Goal: Transaction & Acquisition: Book appointment/travel/reservation

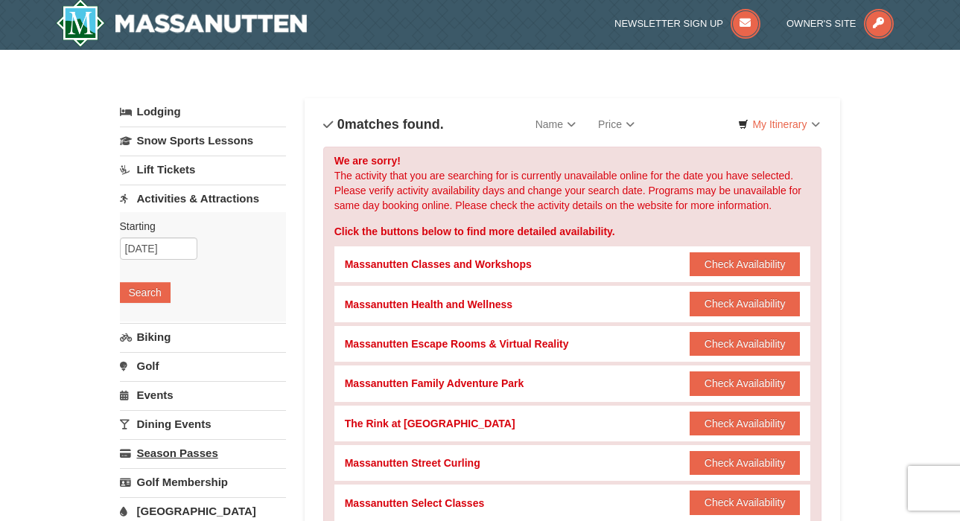
scroll to position [2, 0]
click at [177, 172] on link "Lift Tickets" at bounding box center [203, 170] width 166 height 28
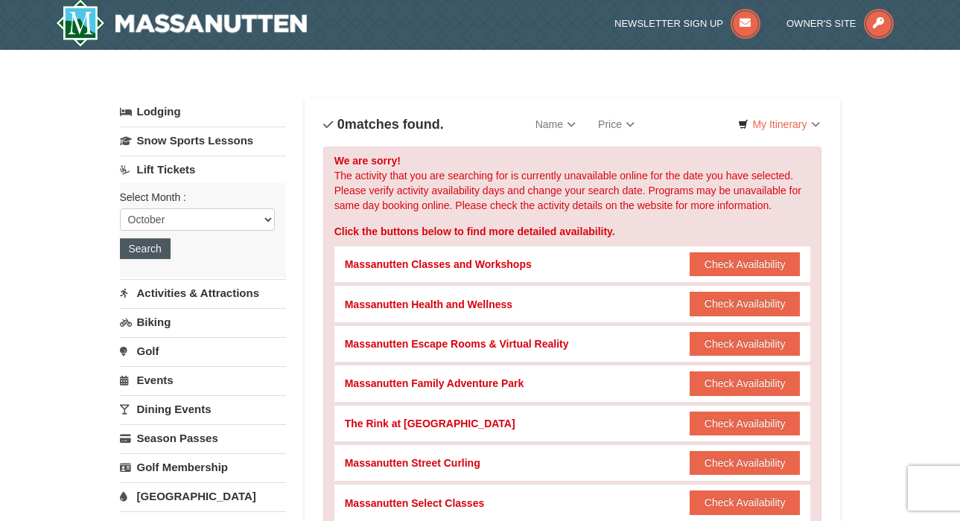
click at [145, 254] on button "Search" at bounding box center [145, 248] width 51 height 21
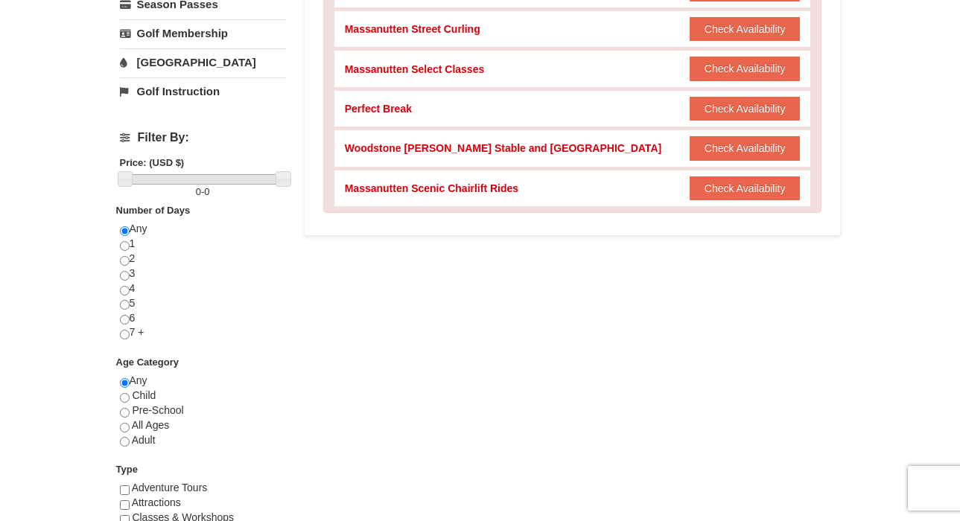
scroll to position [445, 0]
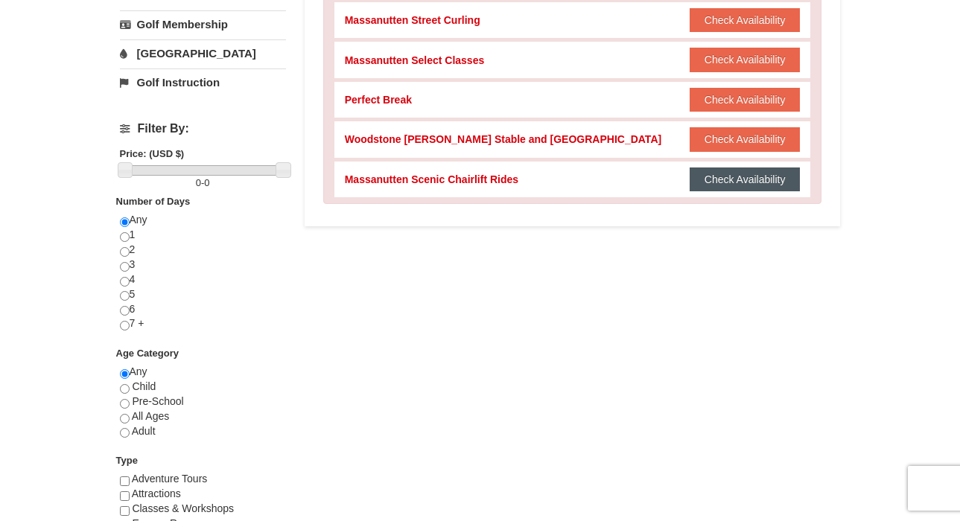
click at [756, 170] on button "Check Availability" at bounding box center [744, 179] width 111 height 24
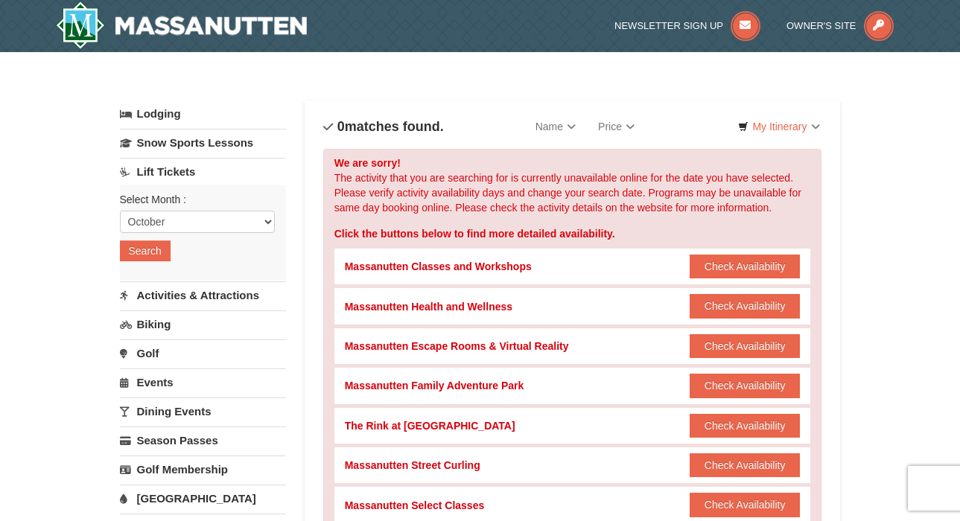
scroll to position [0, 0]
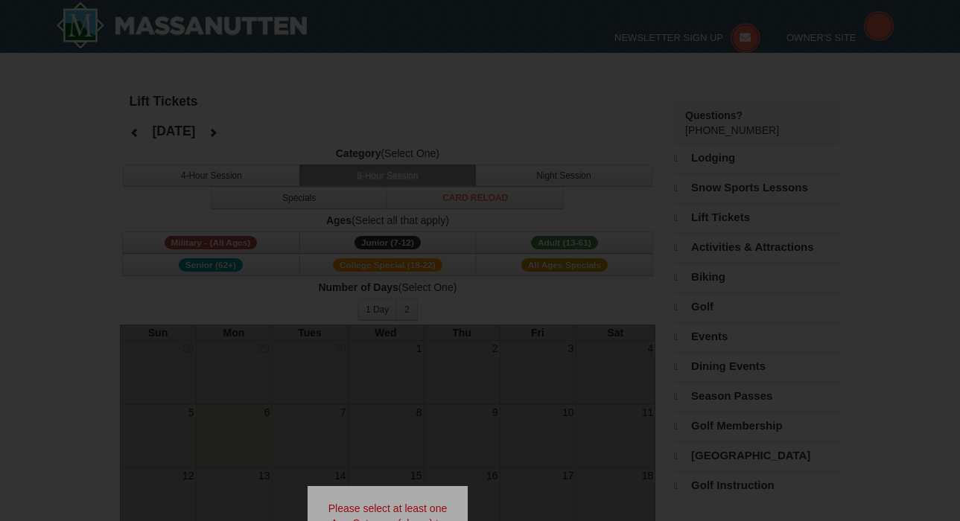
select select "10"
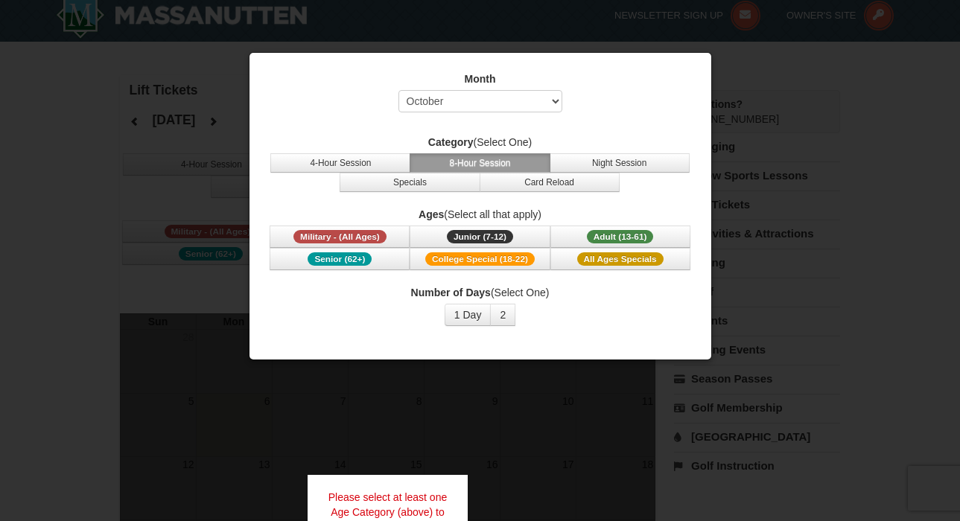
scroll to position [10, 0]
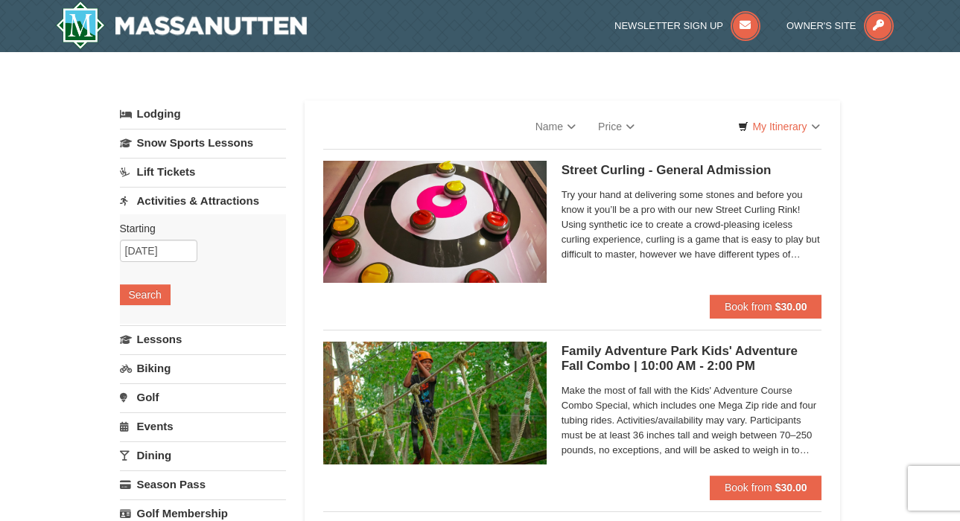
select select "10"
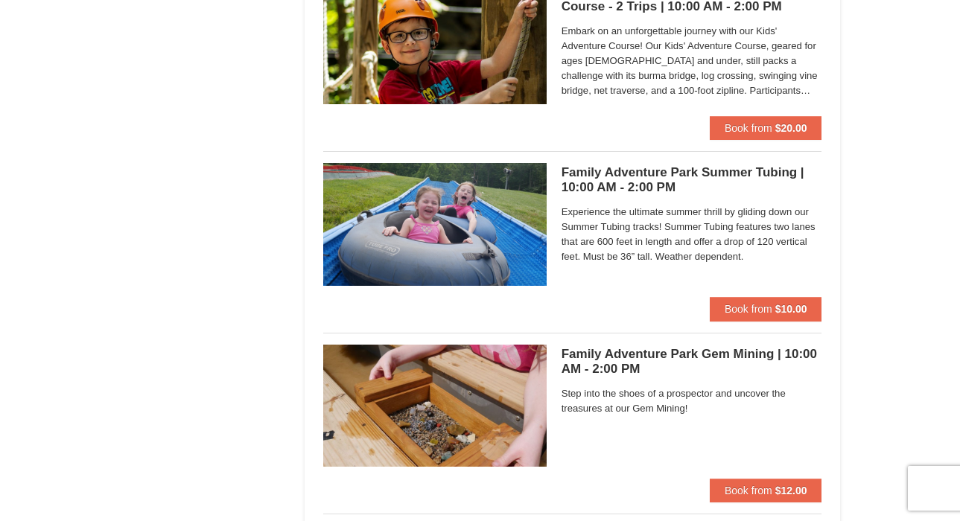
scroll to position [3262, 0]
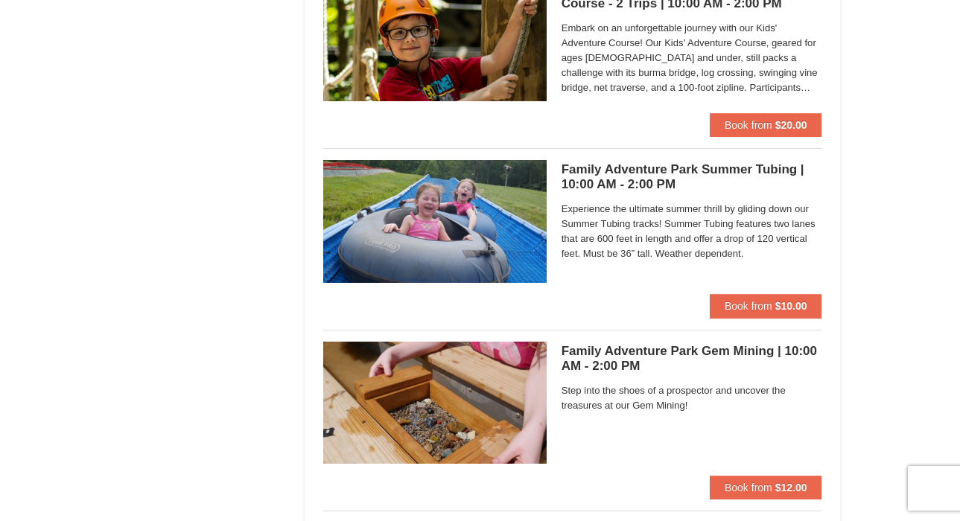
click at [459, 234] on img at bounding box center [434, 221] width 223 height 122
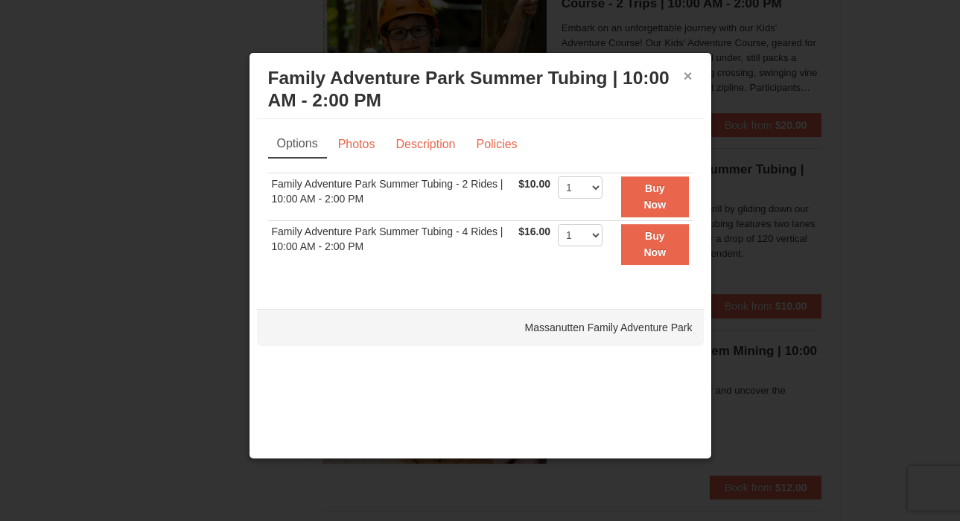
click at [686, 76] on button "×" at bounding box center [687, 75] width 9 height 15
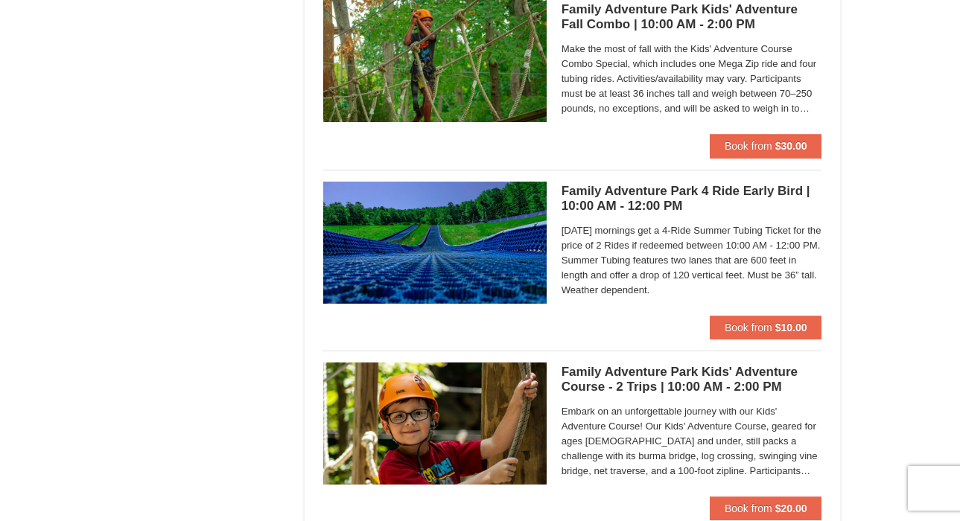
scroll to position [2879, 0]
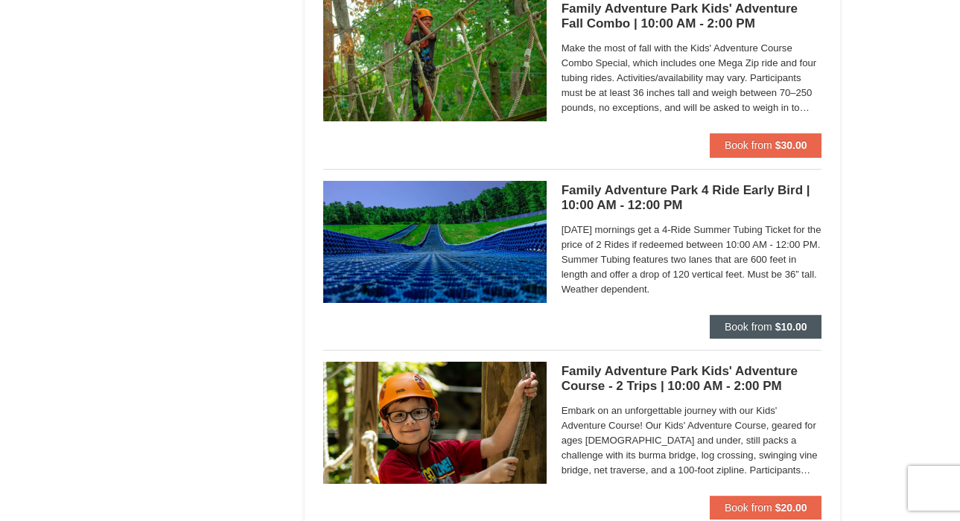
click at [761, 325] on span "Book from" at bounding box center [748, 327] width 48 height 12
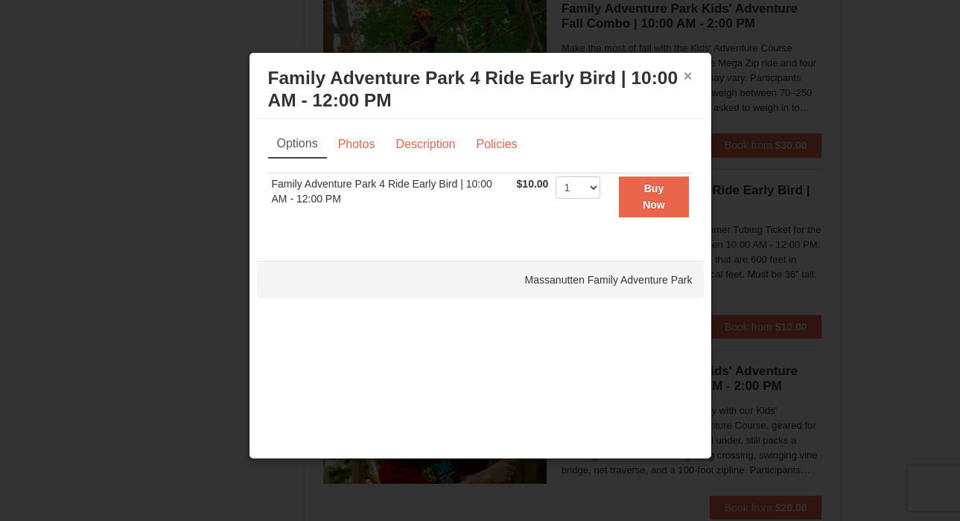
click at [691, 74] on button "×" at bounding box center [687, 75] width 9 height 15
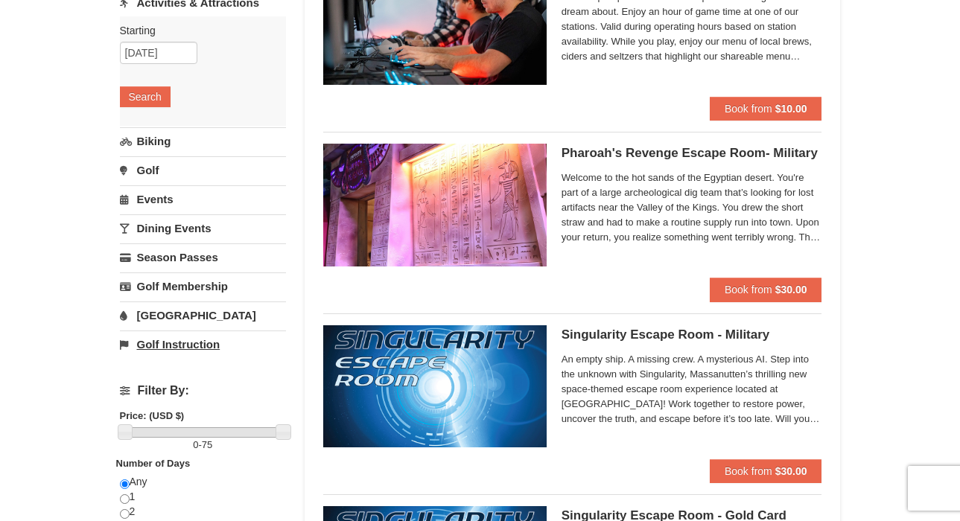
scroll to position [200, 0]
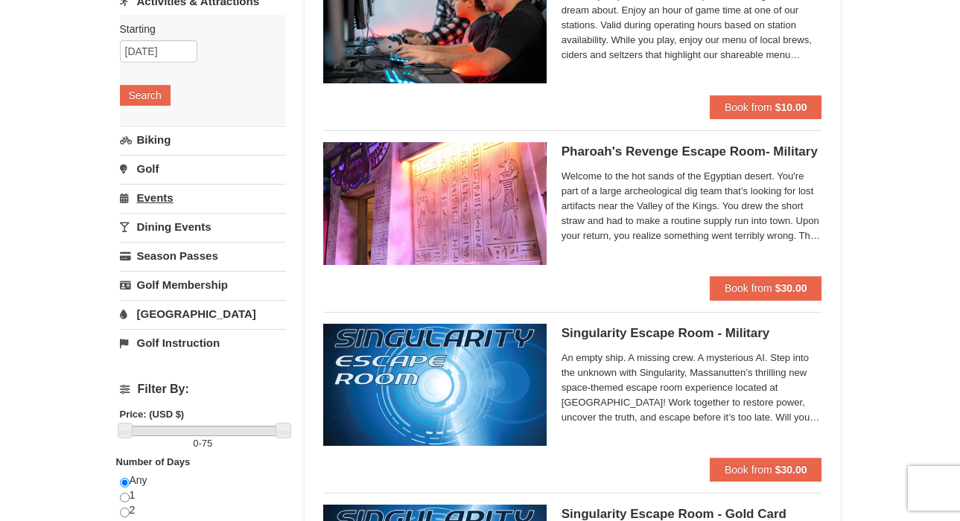
click at [158, 200] on link "Events" at bounding box center [203, 198] width 166 height 28
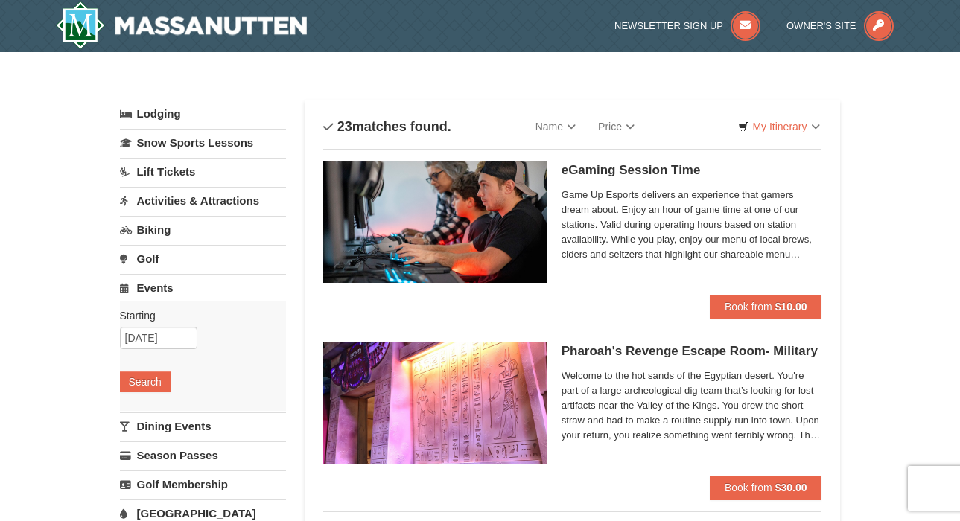
scroll to position [0, 0]
click at [174, 205] on link "Activities & Attractions" at bounding box center [203, 201] width 166 height 28
